Goal: Information Seeking & Learning: Learn about a topic

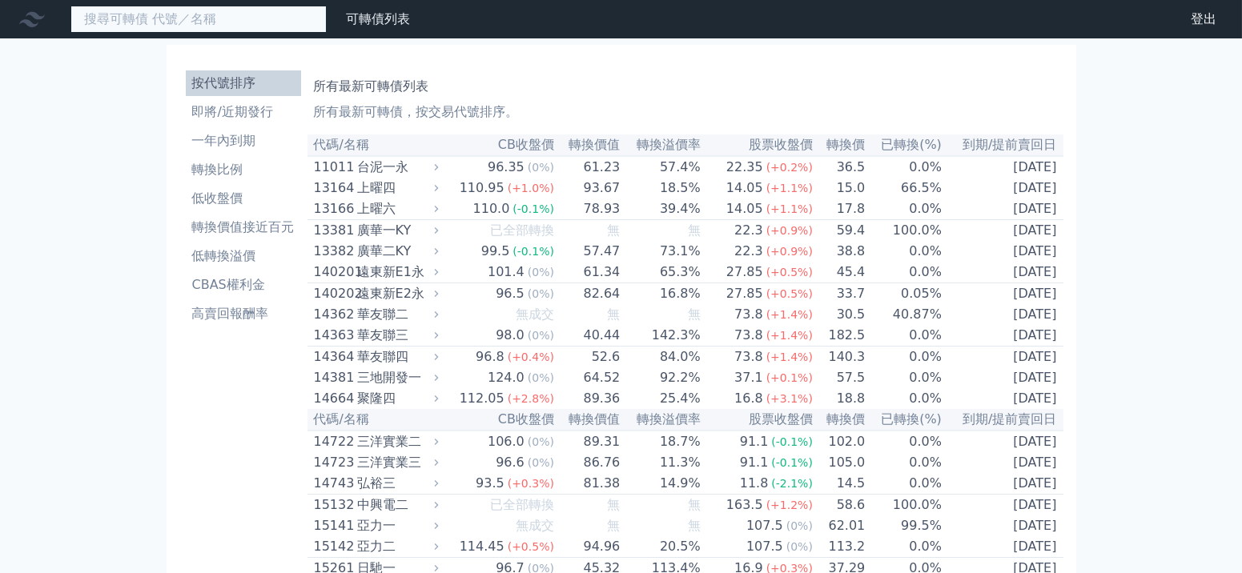
click at [219, 8] on input at bounding box center [198, 19] width 256 height 27
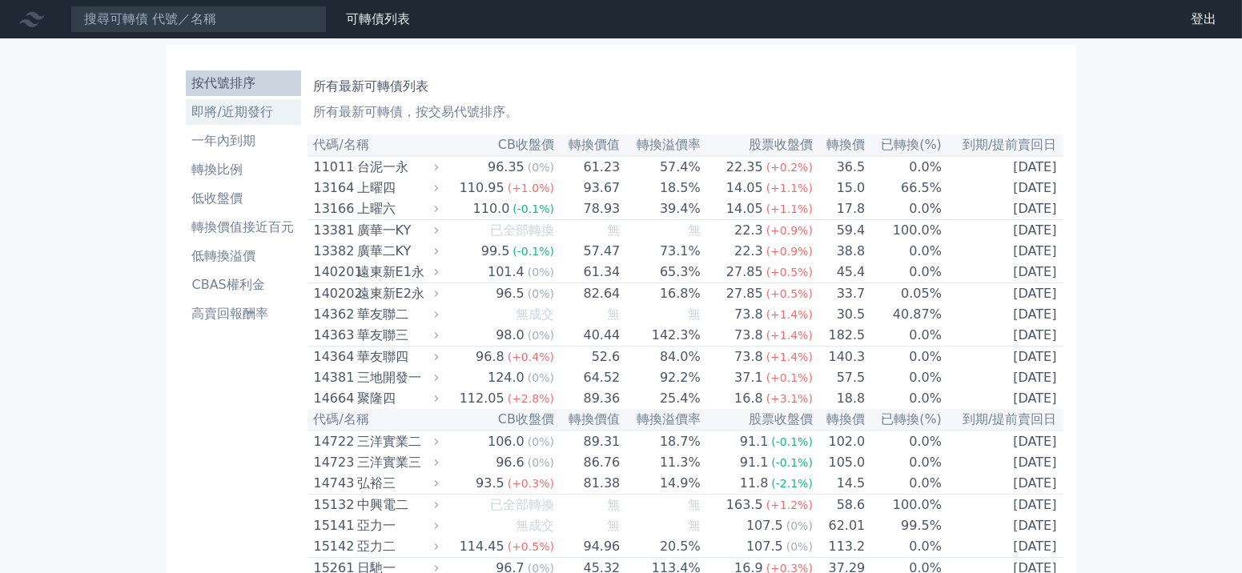
click at [259, 107] on li "即將/近期發行" at bounding box center [243, 112] width 115 height 19
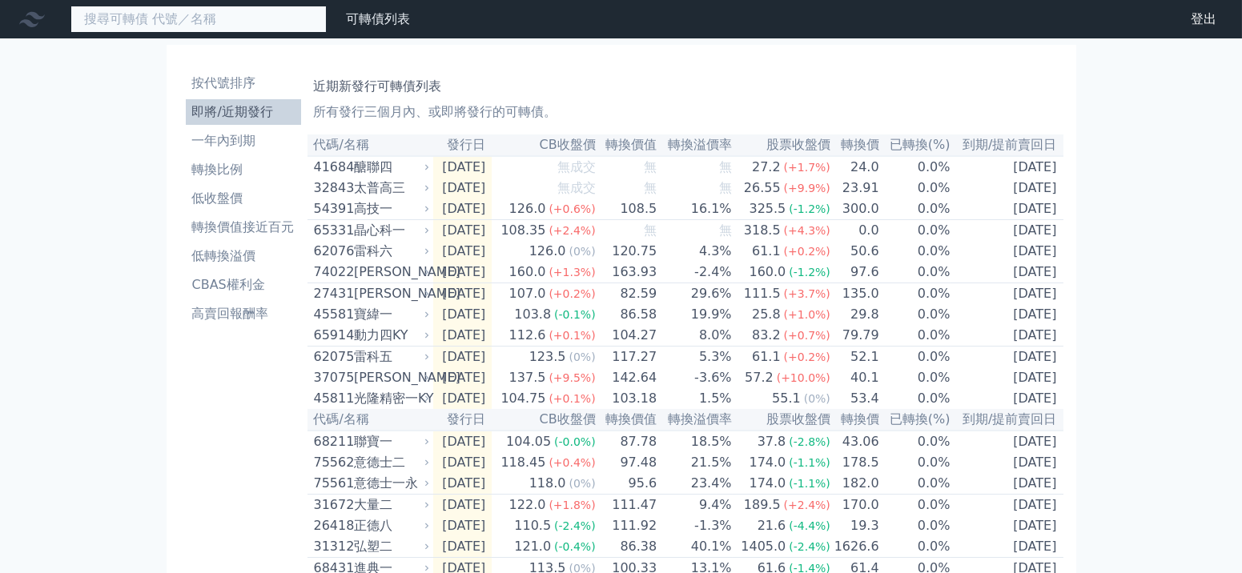
click at [205, 16] on input at bounding box center [198, 19] width 256 height 27
click at [243, 20] on input at bounding box center [198, 19] width 256 height 27
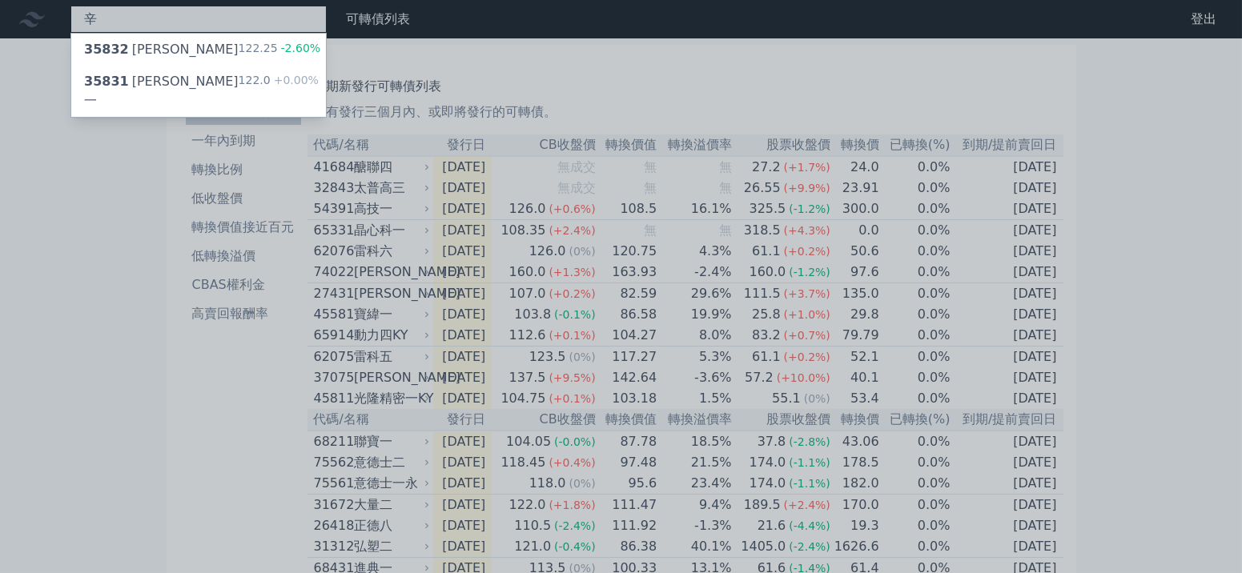
type input "辛"
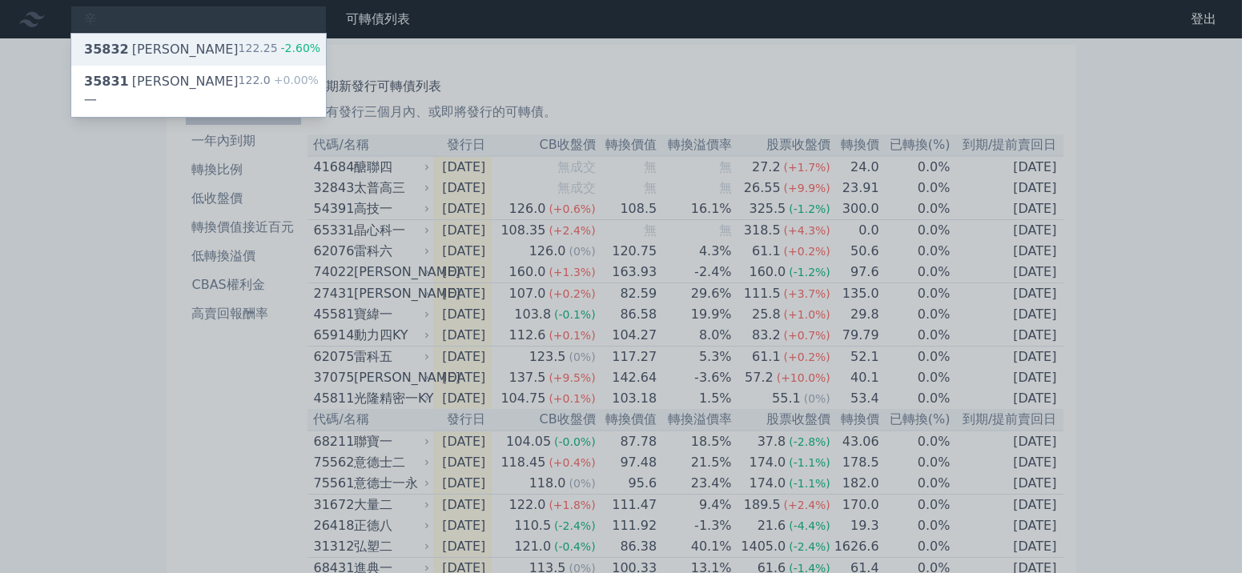
click at [188, 59] on div "35832 [PERSON_NAME]二 122.25 -2.60%" at bounding box center [198, 50] width 255 height 32
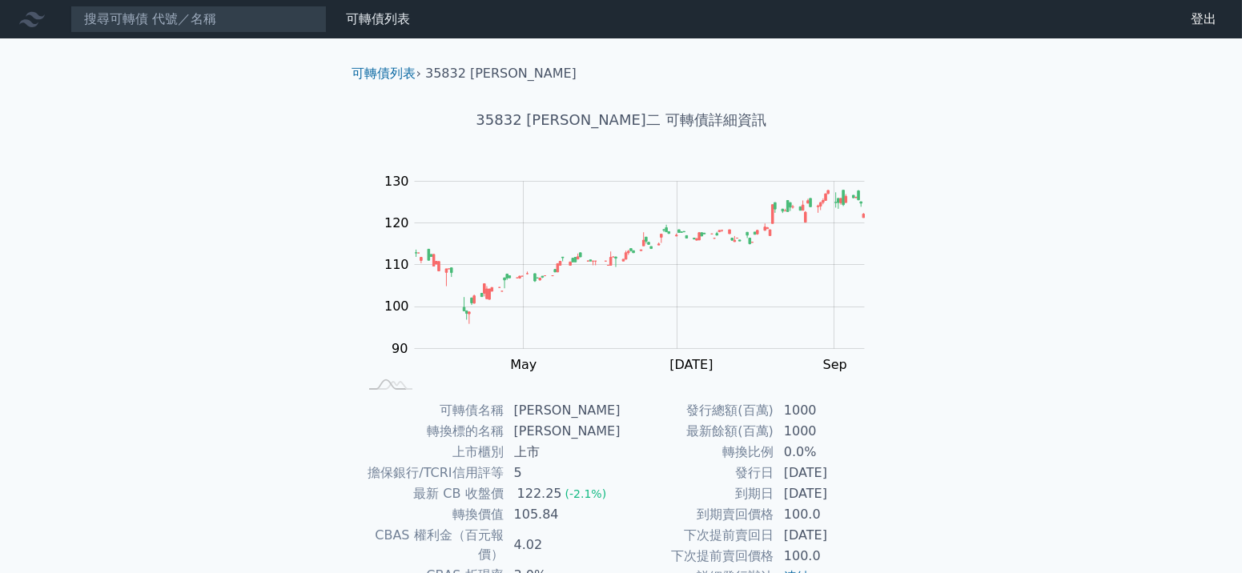
drag, startPoint x: 367, startPoint y: 316, endPoint x: 354, endPoint y: 334, distance: 21.8
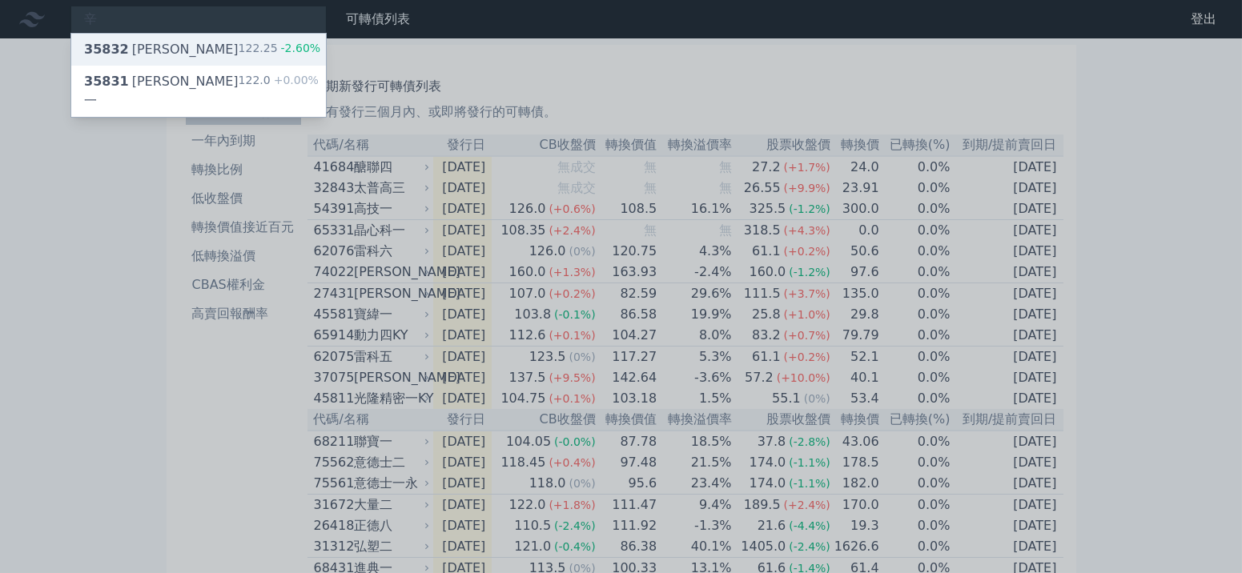
click at [185, 57] on div "35832 [PERSON_NAME]二 122.25 -2.60%" at bounding box center [198, 50] width 255 height 32
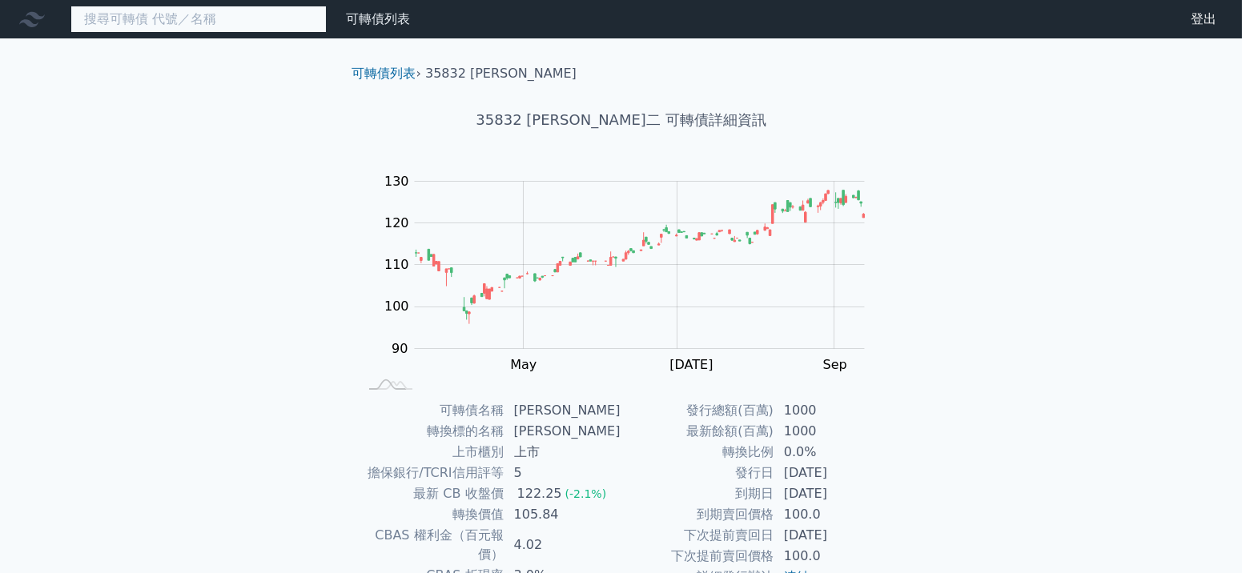
click at [258, 13] on input at bounding box center [198, 19] width 256 height 27
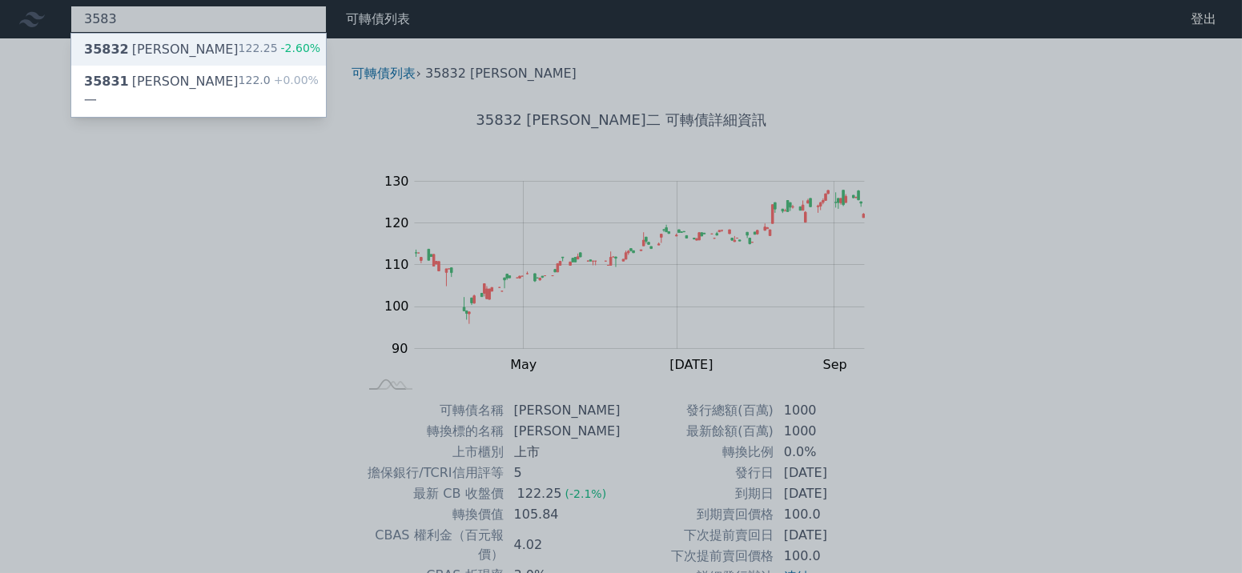
type input "3583"
click at [174, 47] on div "35832 [PERSON_NAME]二 122.25 -2.60%" at bounding box center [198, 50] width 255 height 32
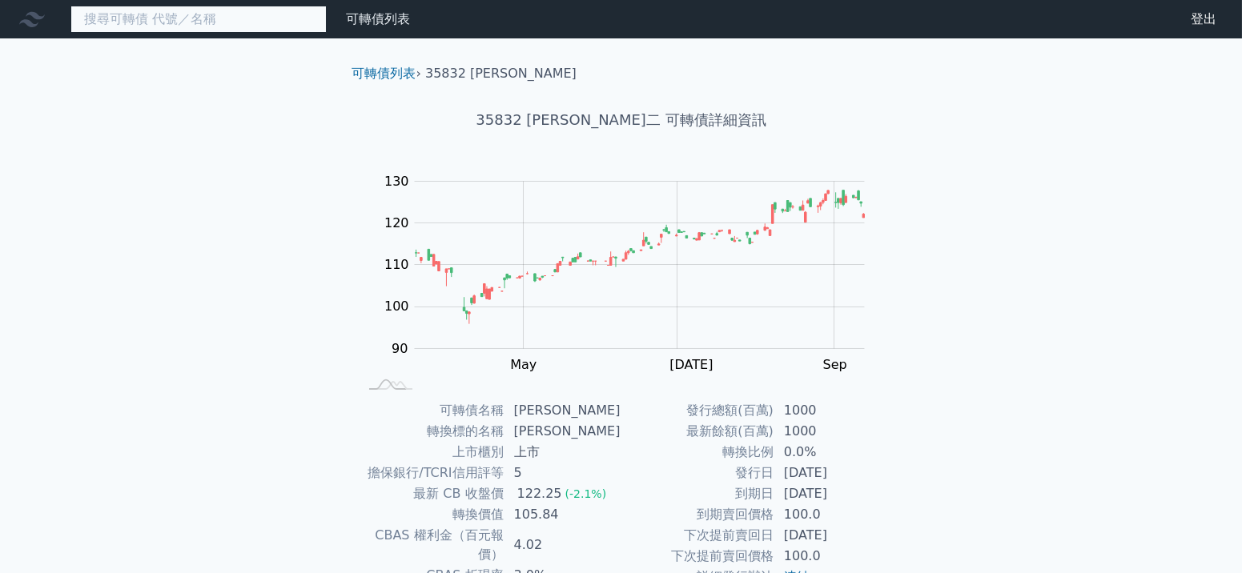
click at [216, 25] on input at bounding box center [198, 19] width 256 height 27
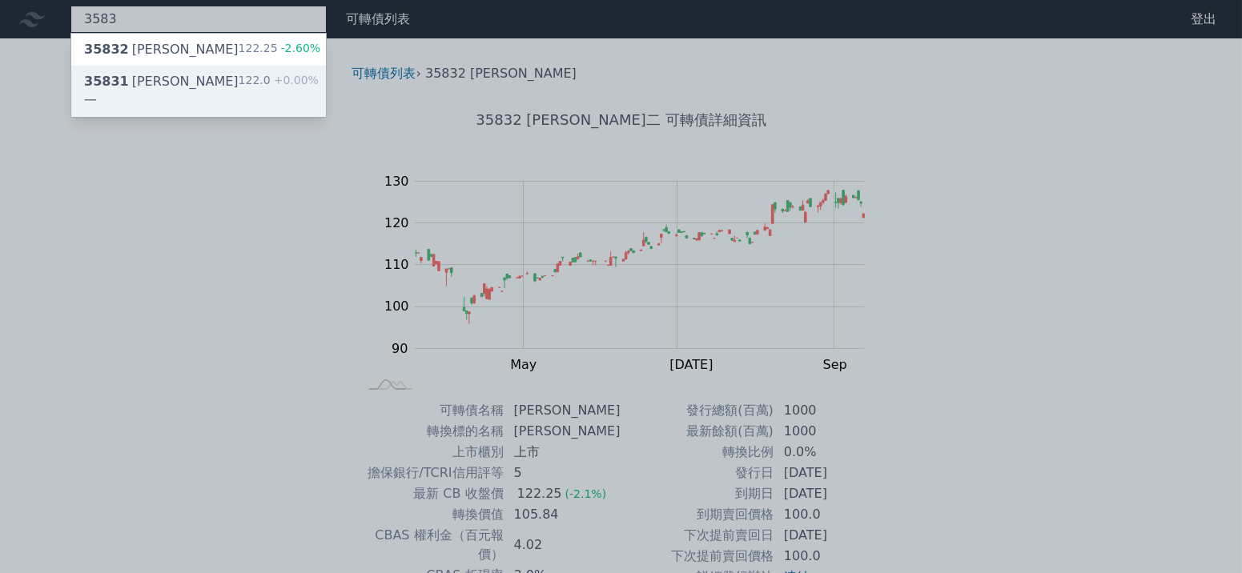
type input "3583"
click at [187, 76] on div "35831 [PERSON_NAME]一 122.0 +0.00%" at bounding box center [198, 91] width 255 height 51
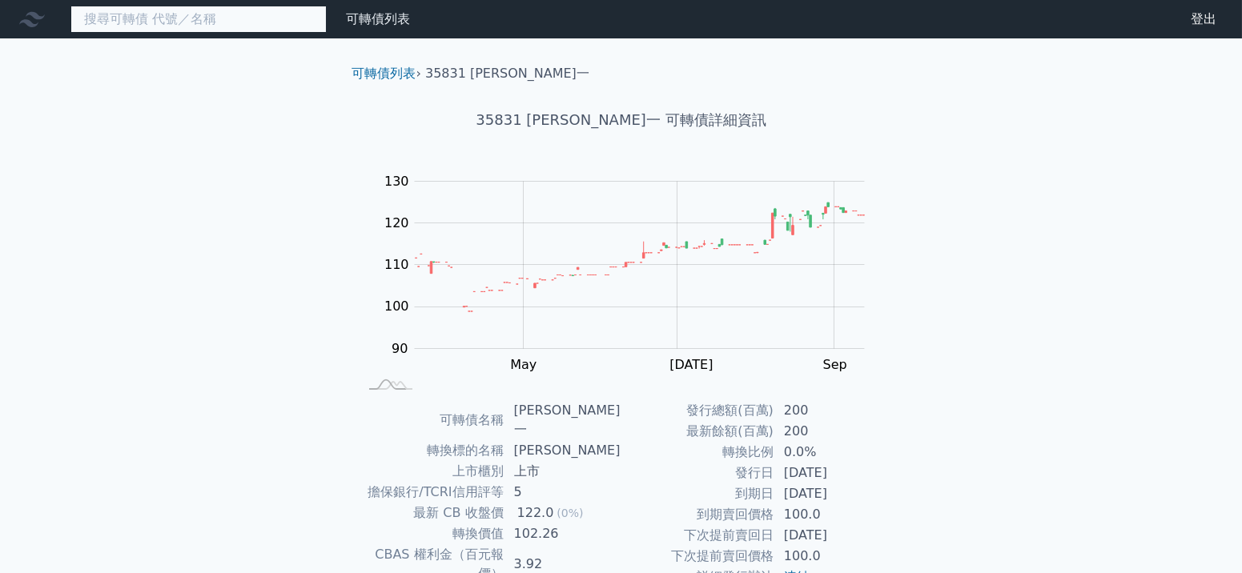
click at [174, 20] on input at bounding box center [198, 19] width 256 height 27
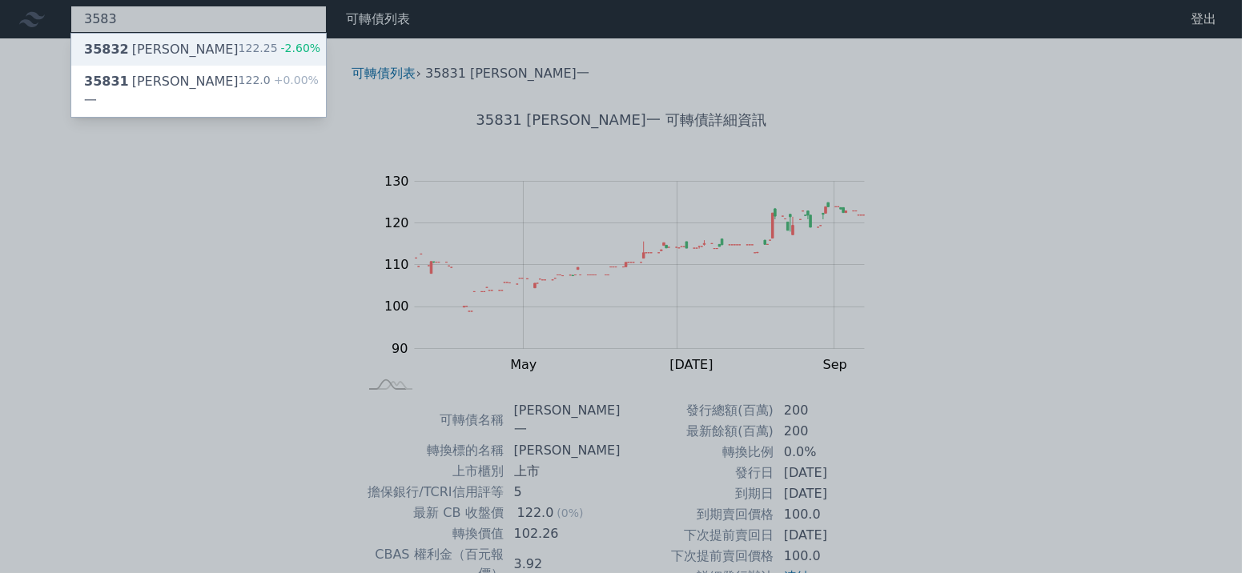
type input "3583"
click at [160, 63] on div "35832 [PERSON_NAME]二 122.25 -2.60%" at bounding box center [198, 50] width 255 height 32
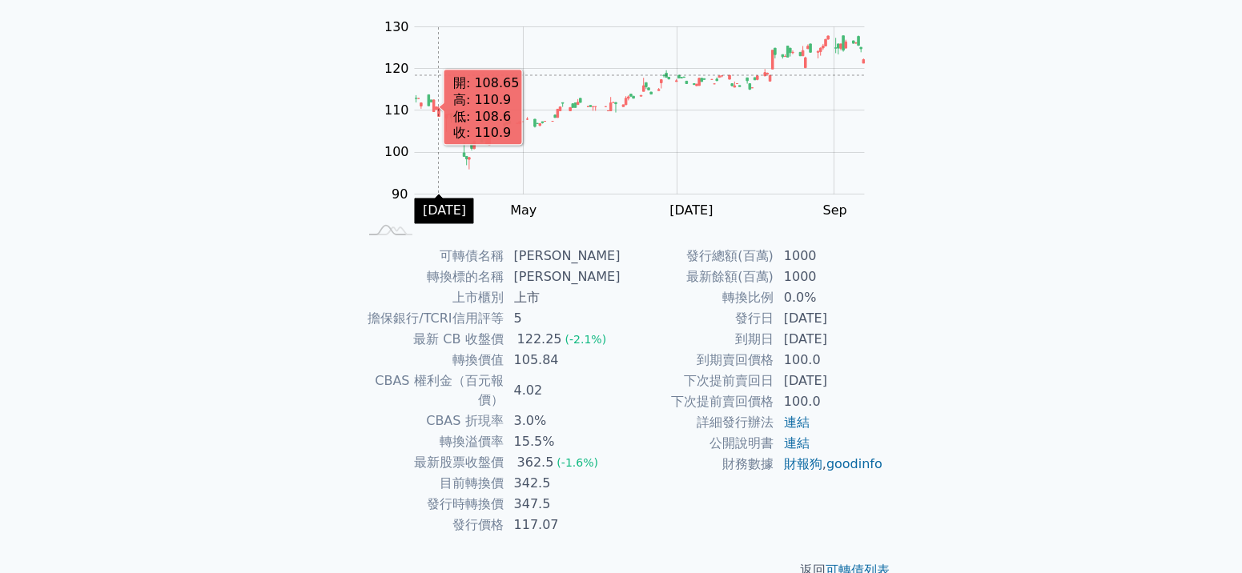
scroll to position [160, 0]
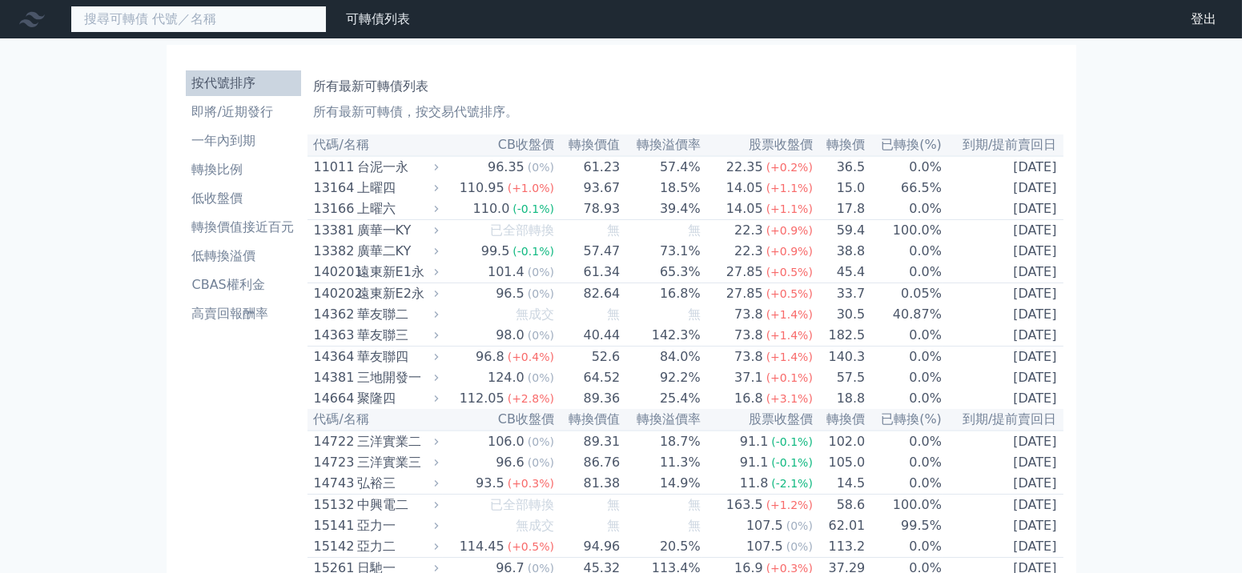
click at [281, 29] on input at bounding box center [198, 19] width 256 height 27
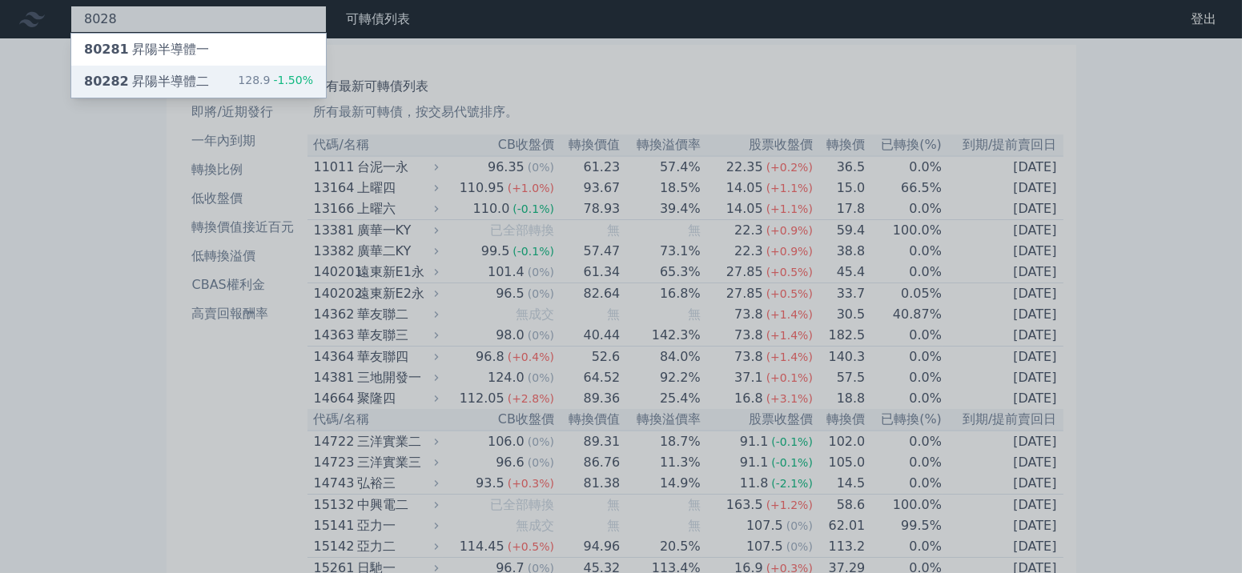
type input "8028"
click at [134, 72] on div "80282 昇陽半導體二" at bounding box center [146, 81] width 125 height 19
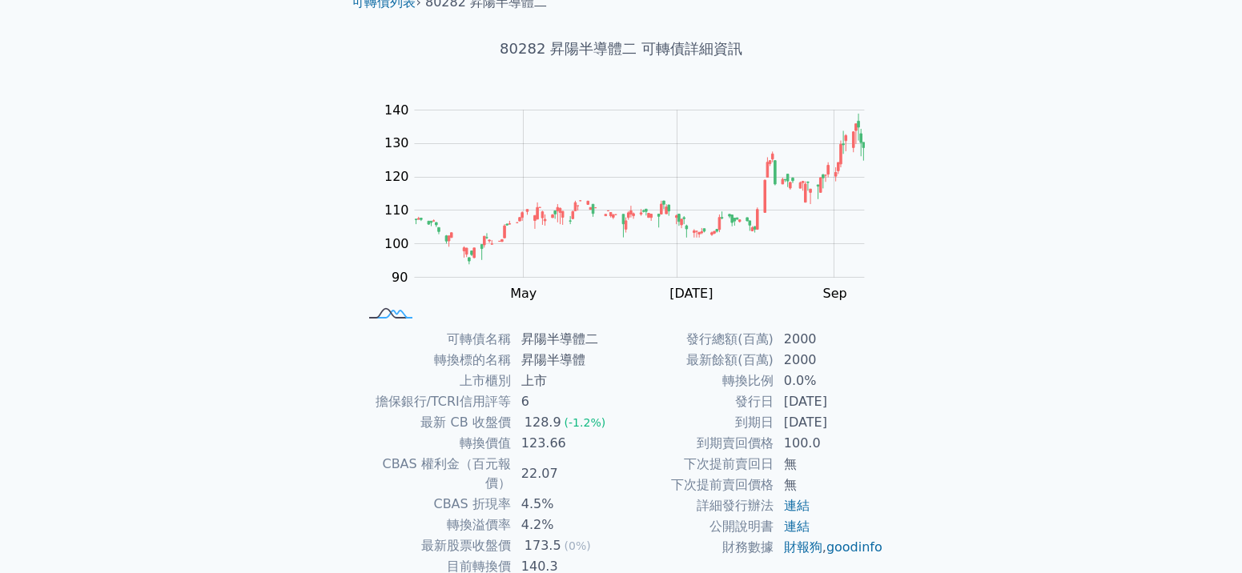
scroll to position [80, 0]
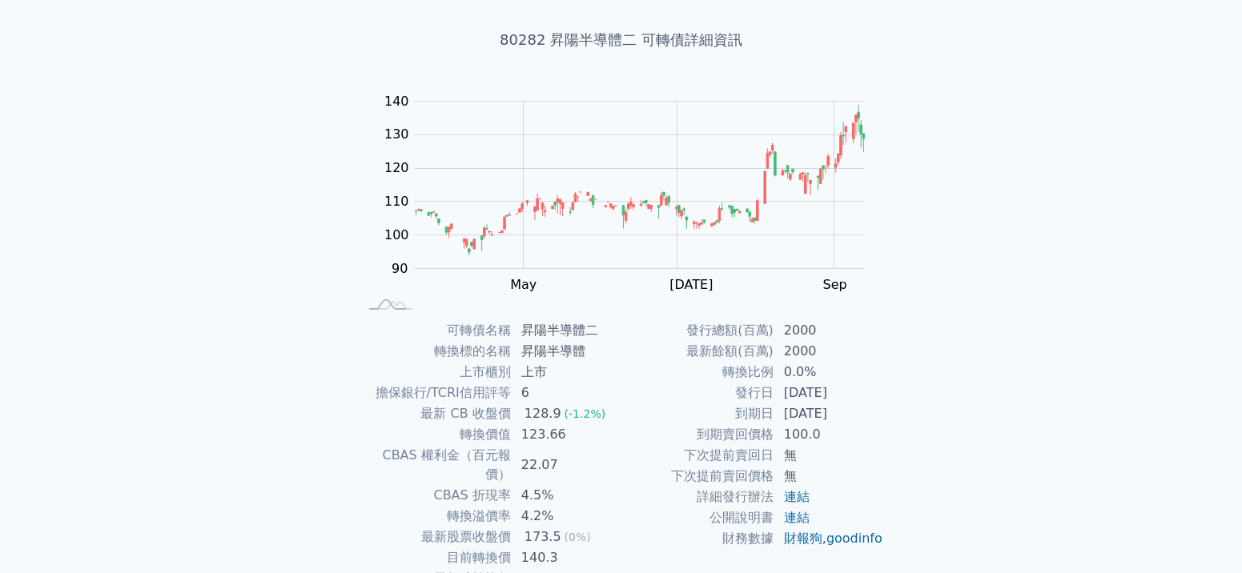
click at [518, 449] on td "22.07" at bounding box center [567, 465] width 110 height 40
drag, startPoint x: 532, startPoint y: 455, endPoint x: 558, endPoint y: 456, distance: 26.5
click at [557, 456] on td "22.07" at bounding box center [567, 465] width 110 height 40
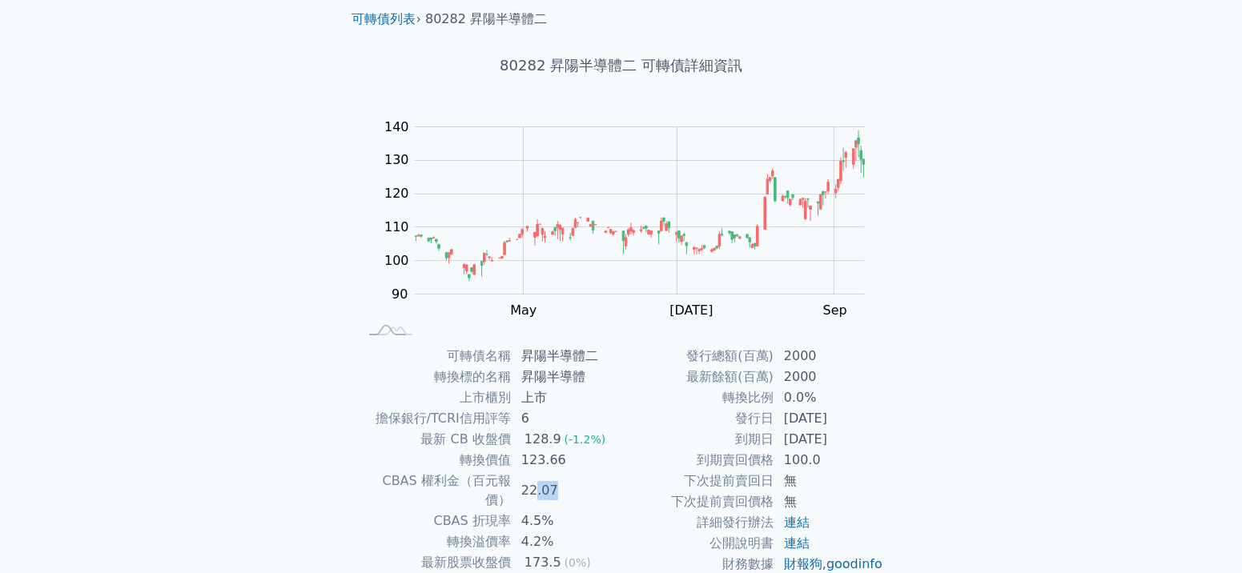
scroll to position [0, 0]
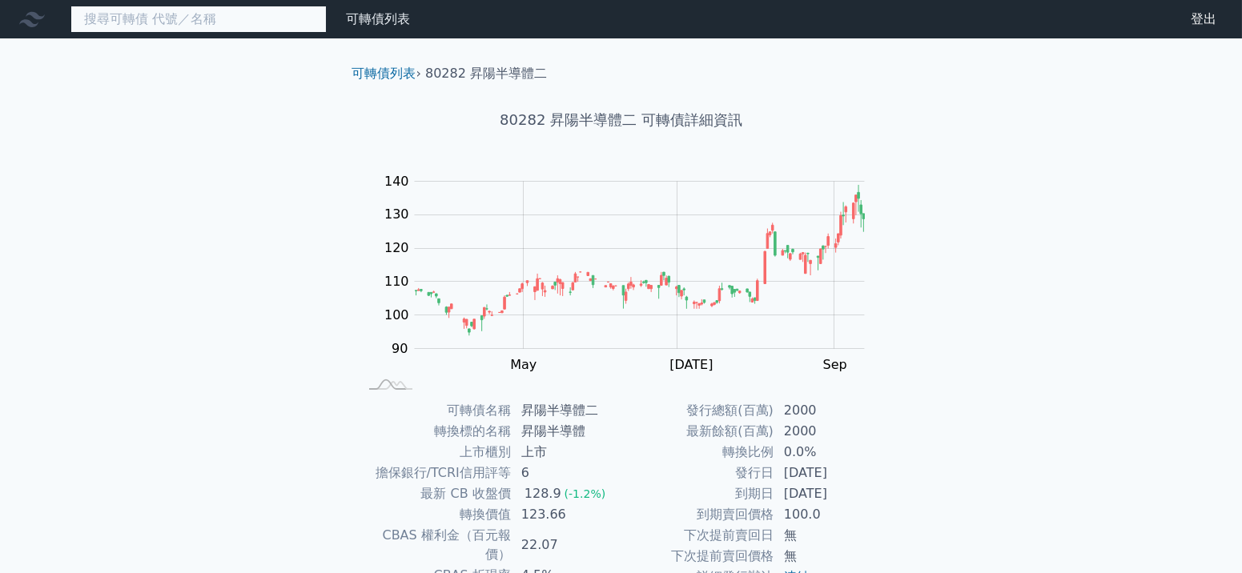
click at [213, 26] on input at bounding box center [198, 19] width 256 height 27
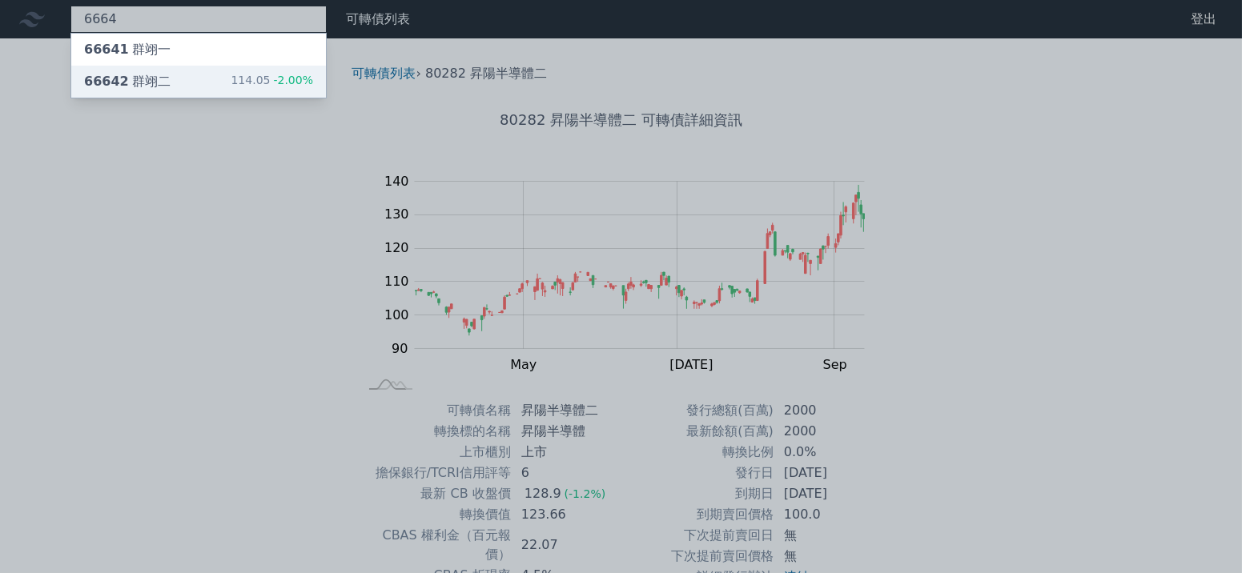
type input "6664"
click at [171, 92] on div "66642 群翊二 114.05 -2.00%" at bounding box center [198, 82] width 255 height 32
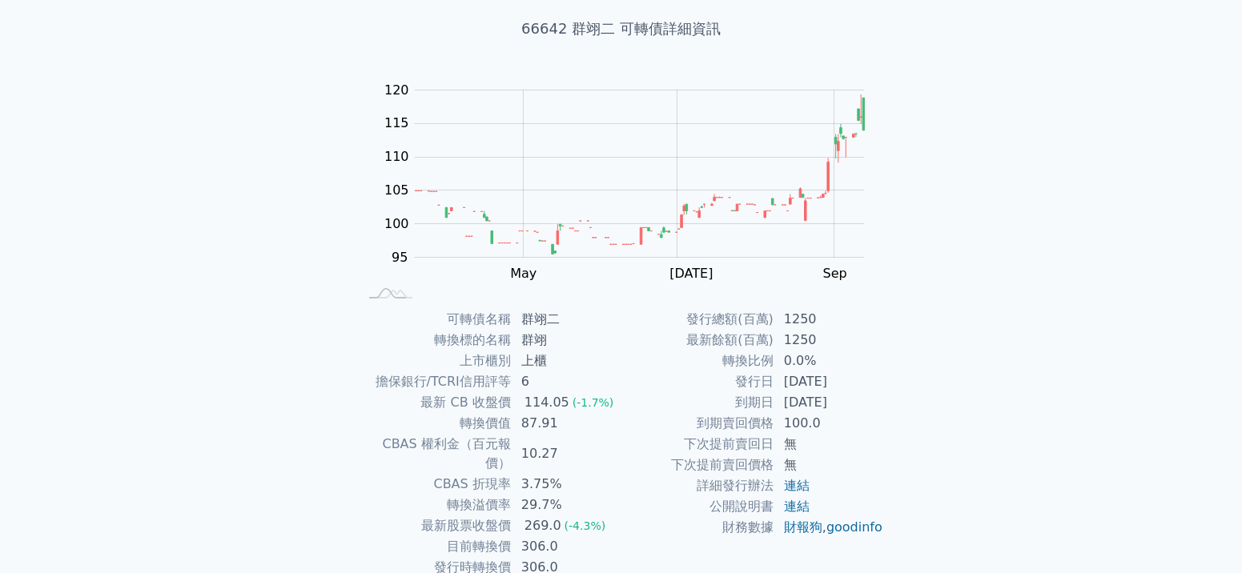
scroll to position [160, 0]
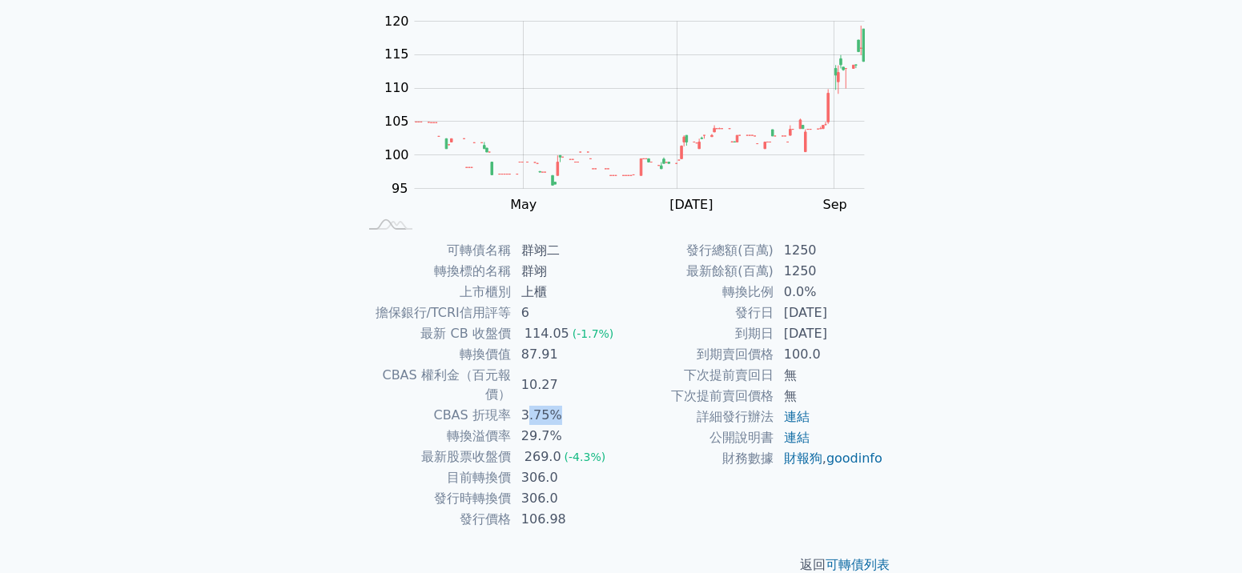
drag, startPoint x: 525, startPoint y: 398, endPoint x: 585, endPoint y: 399, distance: 60.1
click at [585, 405] on td "3.75%" at bounding box center [567, 415] width 110 height 21
click at [633, 416] on td "詳細發行辦法" at bounding box center [697, 417] width 153 height 21
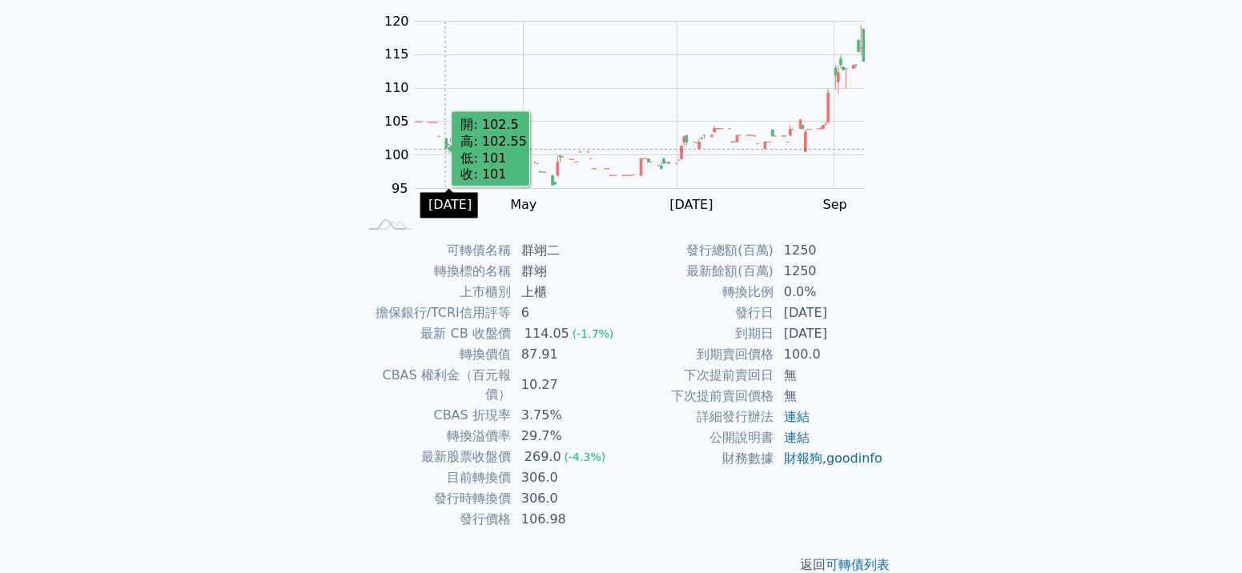
scroll to position [0, 0]
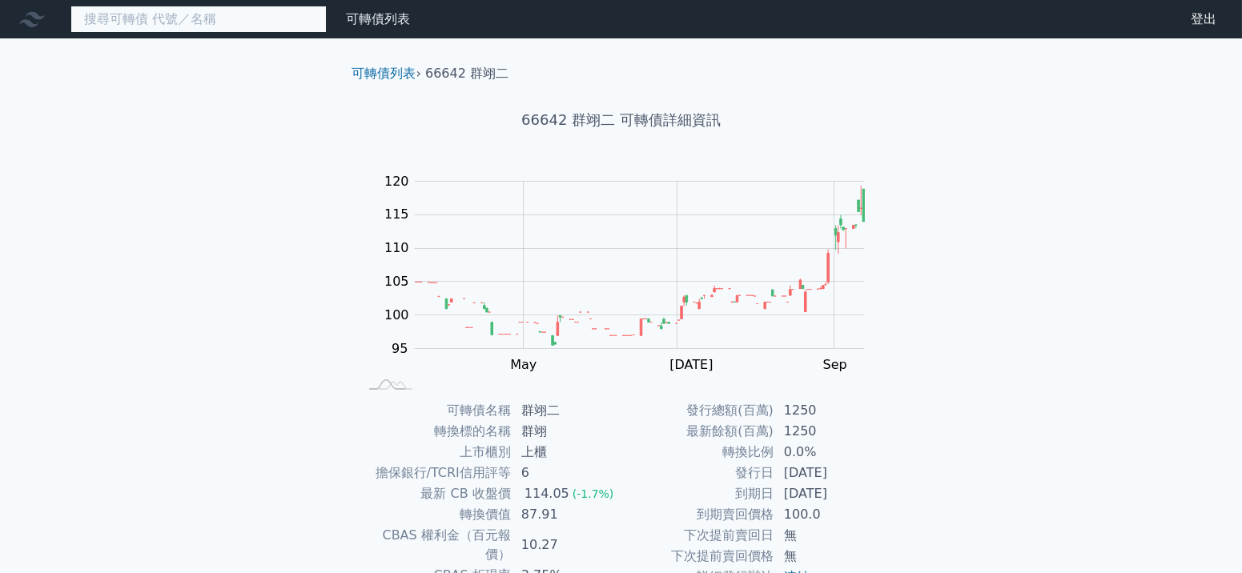
click at [206, 16] on input at bounding box center [198, 19] width 256 height 27
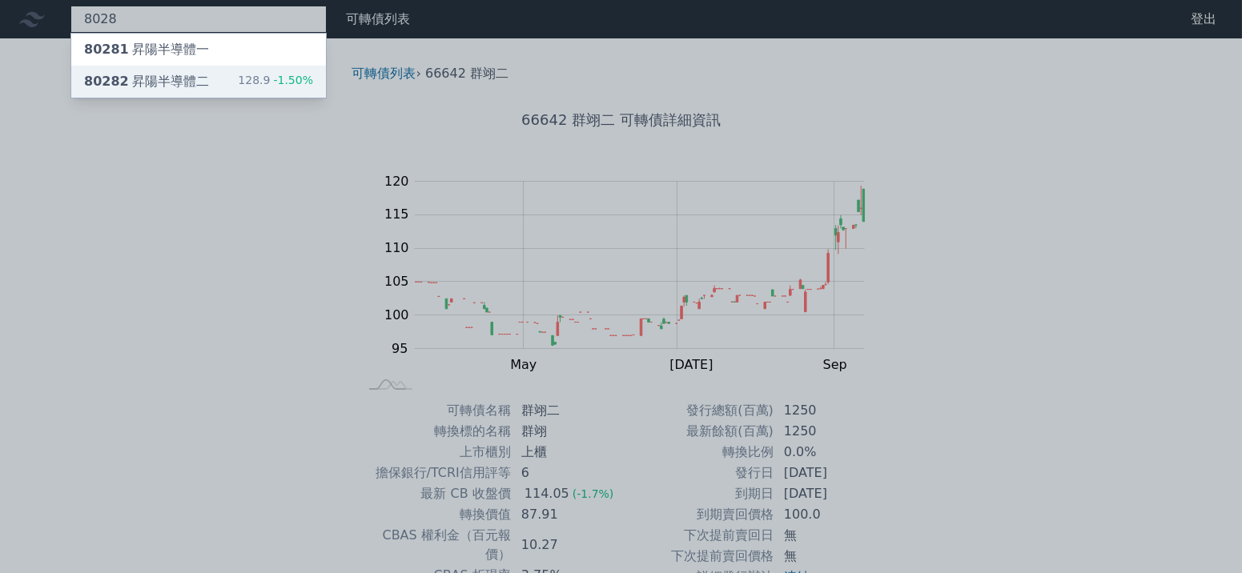
type input "8028"
click at [298, 66] on div "80282 昇陽半導體二 128.9 -1.50%" at bounding box center [198, 82] width 255 height 32
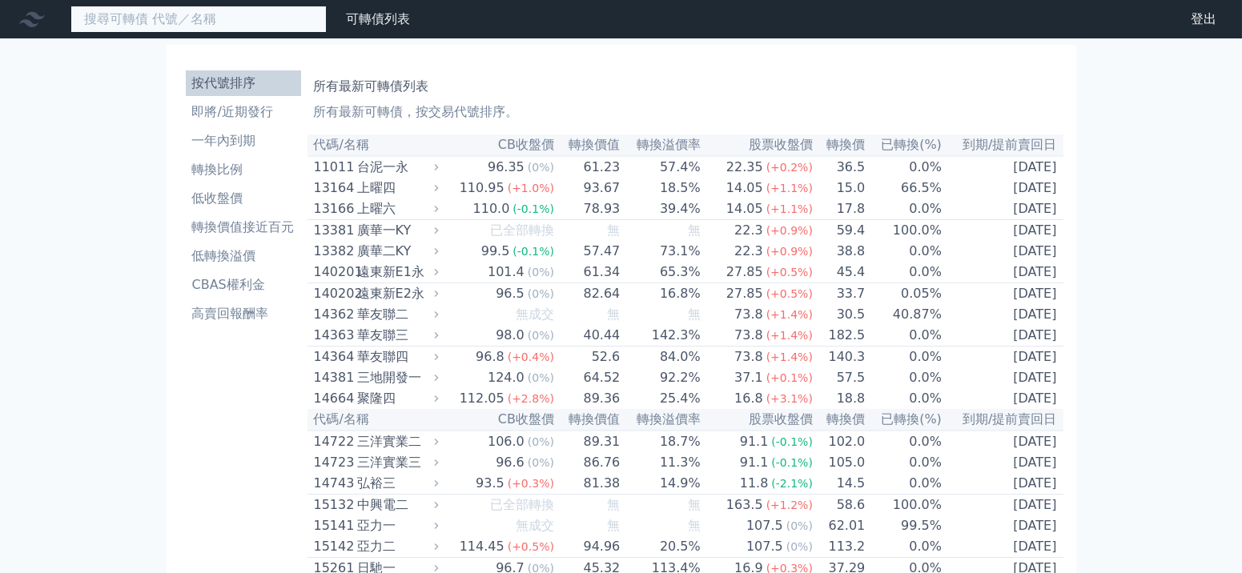
click at [194, 18] on input at bounding box center [198, 19] width 256 height 27
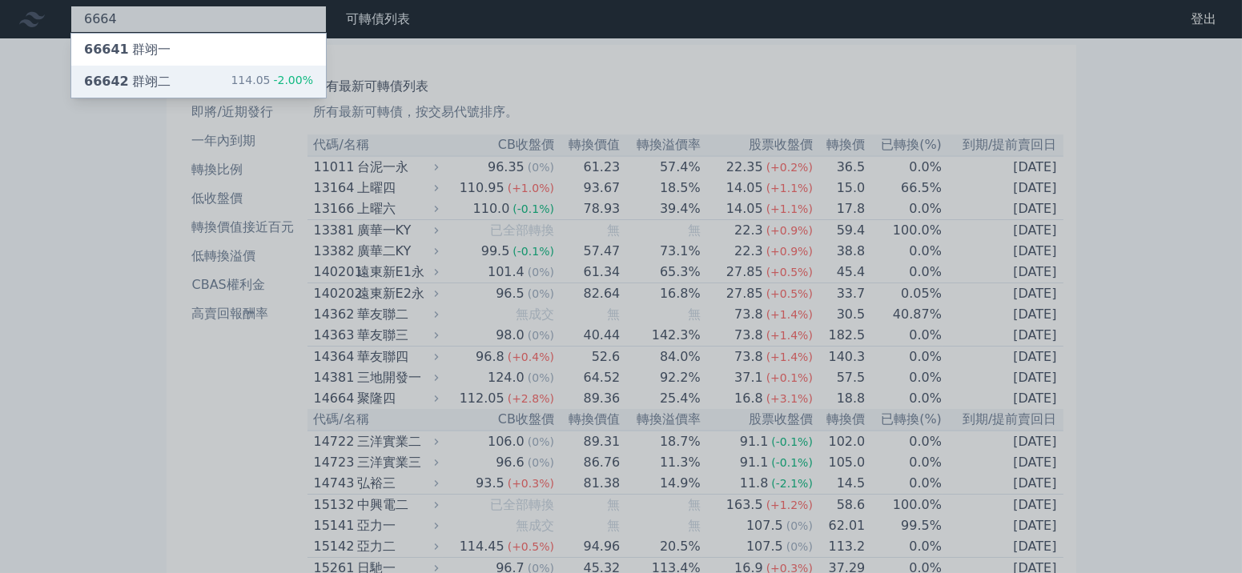
type input "6664"
click at [198, 67] on div "66642 群翊二 114.05 -2.00%" at bounding box center [198, 82] width 255 height 32
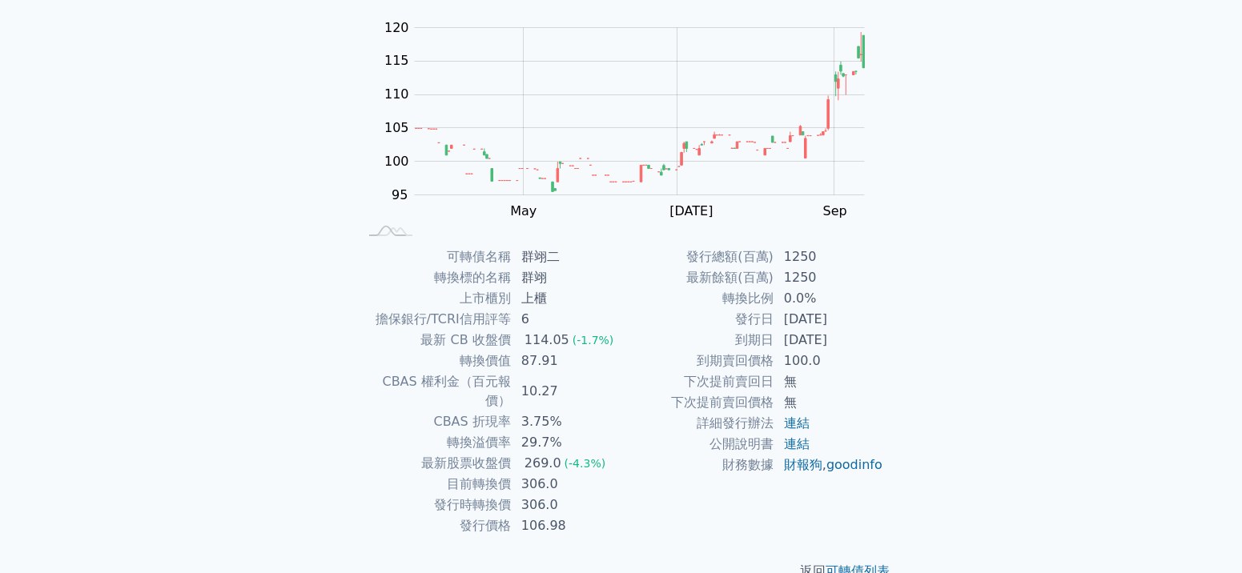
scroll to position [160, 0]
